Goal: Find specific page/section

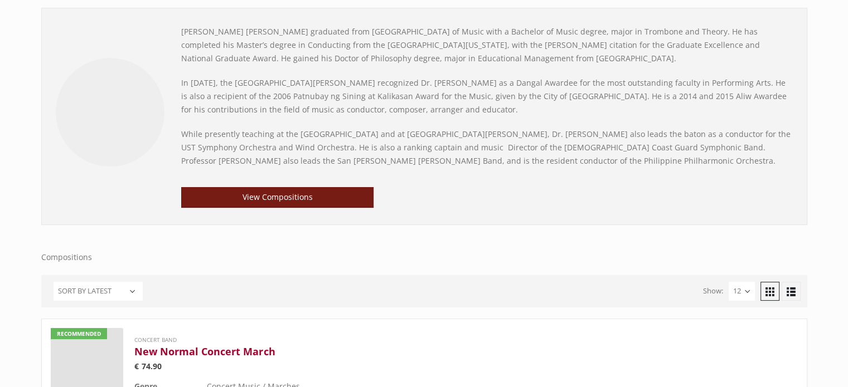
scroll to position [279, 0]
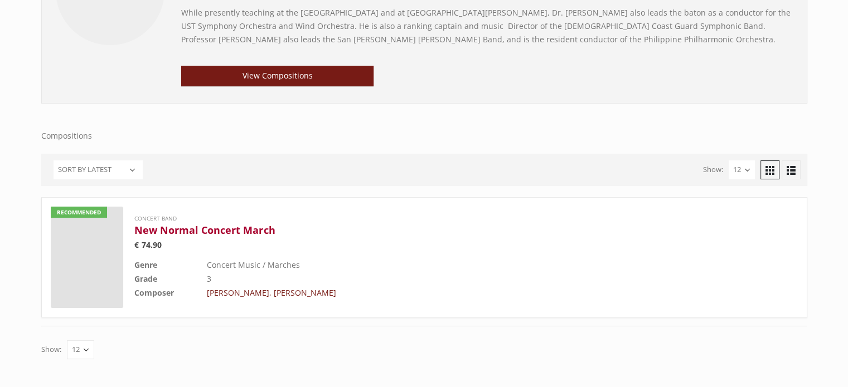
click at [347, 62] on div "[PERSON_NAME] [PERSON_NAME] graduated from [GEOGRAPHIC_DATA] of Music with a Ba…" at bounding box center [487, 1] width 612 height 194
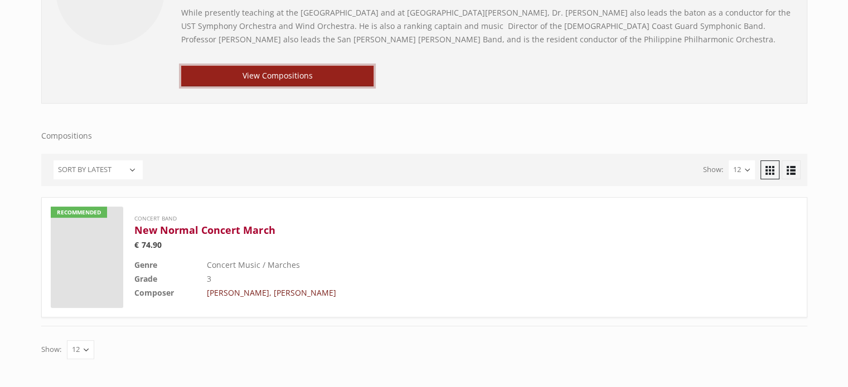
click at [350, 66] on link "View Compositions" at bounding box center [277, 76] width 193 height 21
